Goal: Information Seeking & Learning: Learn about a topic

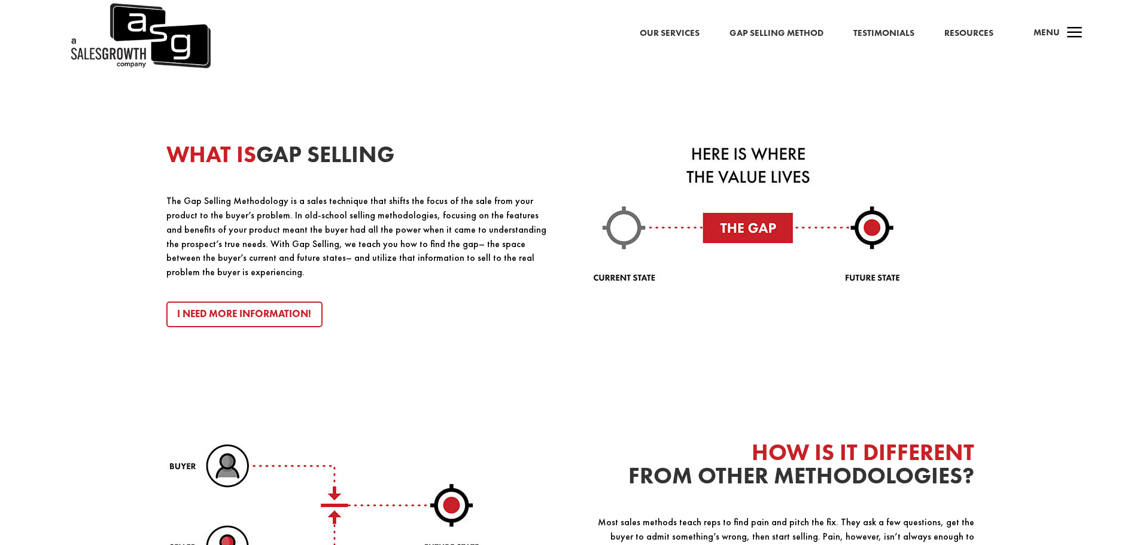
scroll to position [1377, 0]
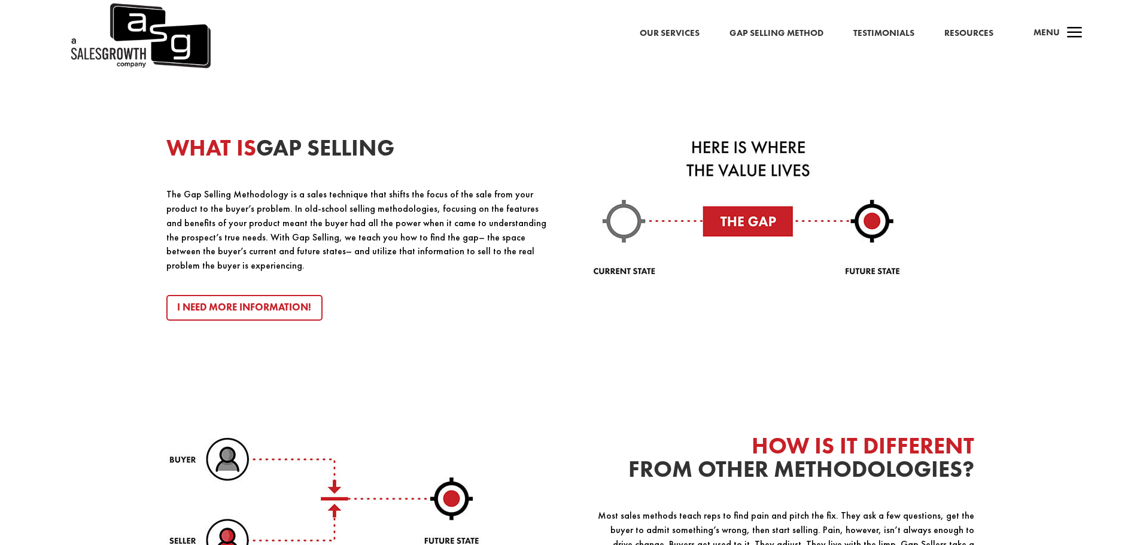
click at [740, 34] on link "Gap Selling Method" at bounding box center [777, 34] width 94 height 16
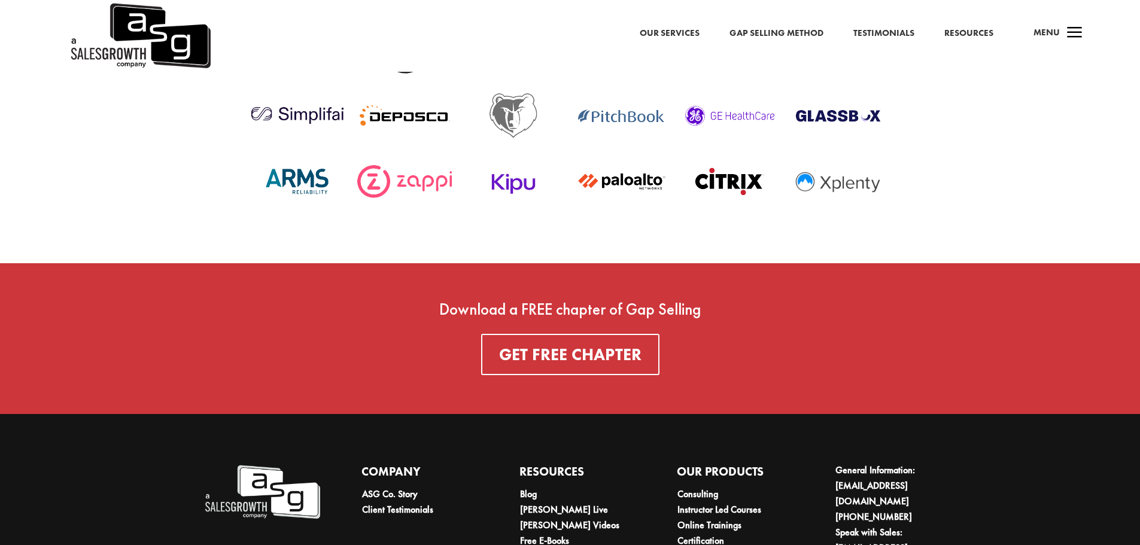
scroll to position [4369, 0]
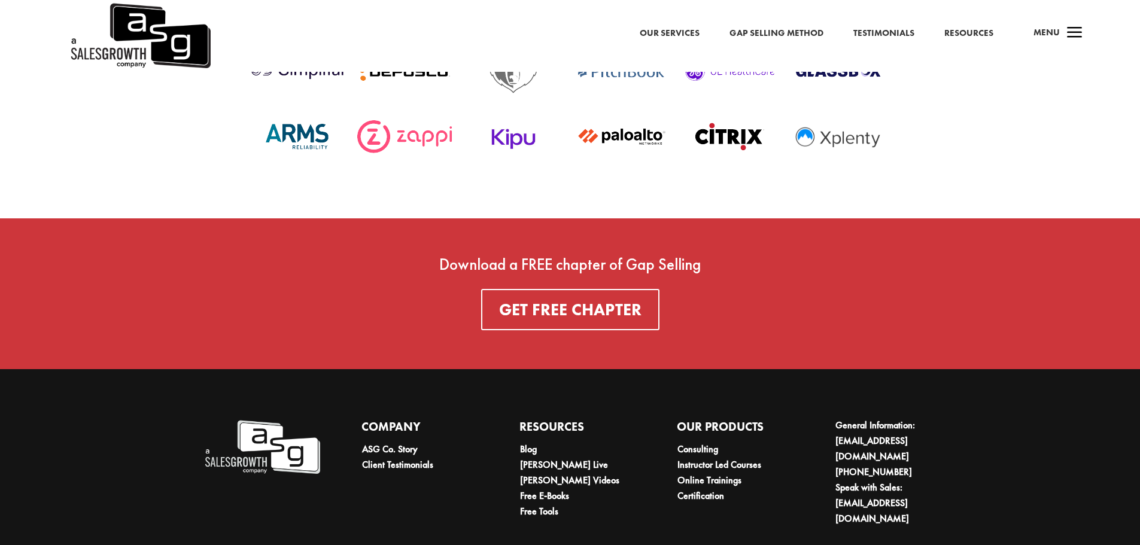
click at [959, 32] on link "Resources" at bounding box center [968, 34] width 49 height 16
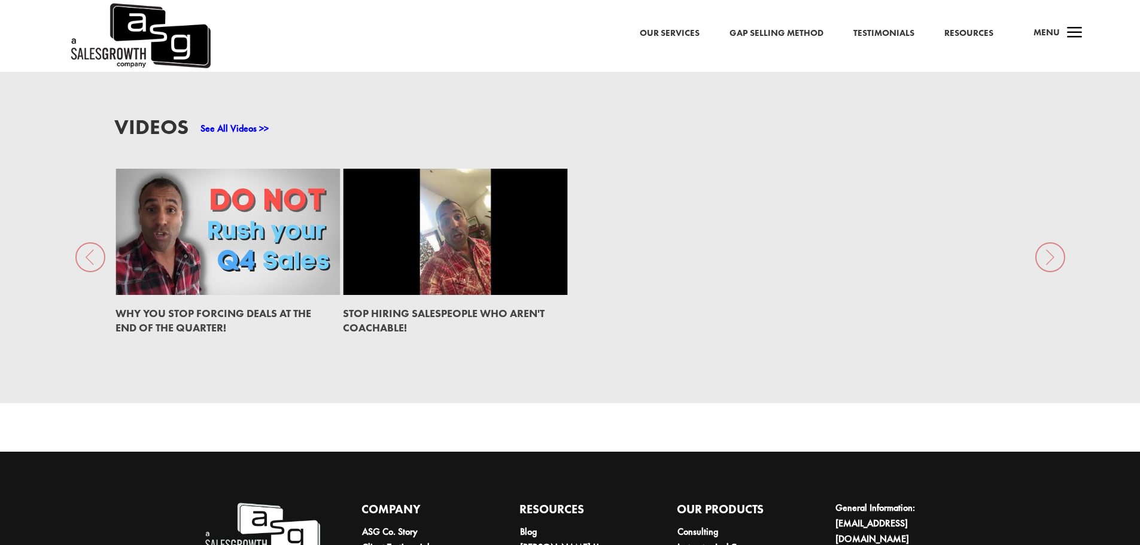
scroll to position [2018, 0]
